Goal: Task Accomplishment & Management: Use online tool/utility

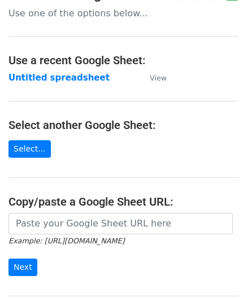
scroll to position [113, 0]
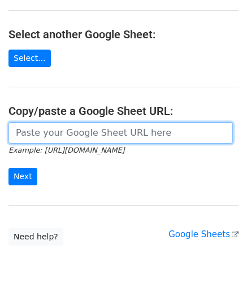
click at [62, 130] on input "url" at bounding box center [120, 132] width 224 height 21
paste input "https://docs.google.com/spreadsheets/d/1S-KbIrorauVs63mwNZcmayeTZnfTTU3Y1GmWTz1…"
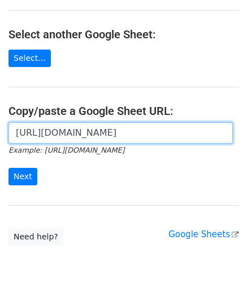
scroll to position [0, 251]
type input "https://docs.google.com/spreadsheets/d/1S-KbIrorauVs63mwNZcmayeTZnfTTU3Y1GmWTz1…"
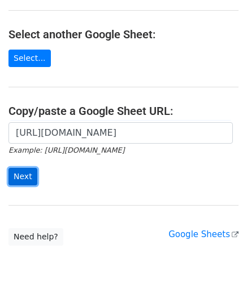
click at [27, 173] on input "Next" at bounding box center [22, 176] width 29 height 17
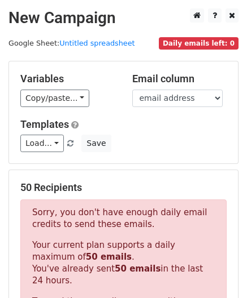
scroll to position [381, 0]
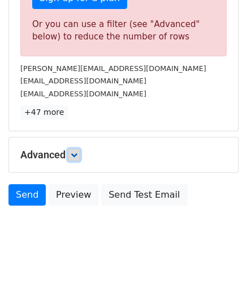
click at [76, 155] on icon at bounding box center [74, 155] width 7 height 7
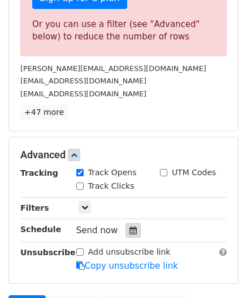
click at [129, 227] on icon at bounding box center [132, 231] width 7 height 8
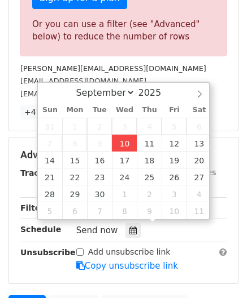
type input "[DATE] 12:00"
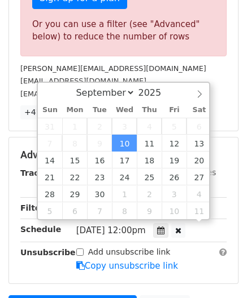
scroll to position [0, 0]
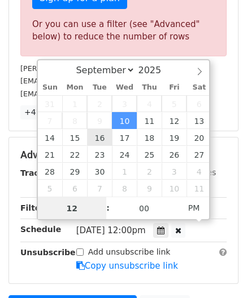
paste input "6"
type input "6"
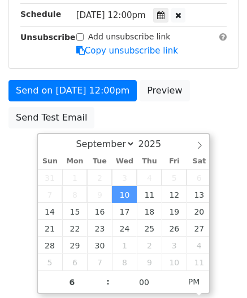
type input "[DATE] 18:00"
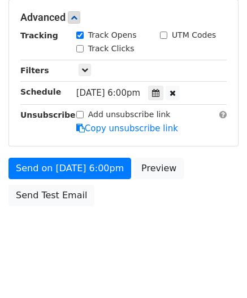
scroll to position [517, 0]
